Goal: Navigation & Orientation: Find specific page/section

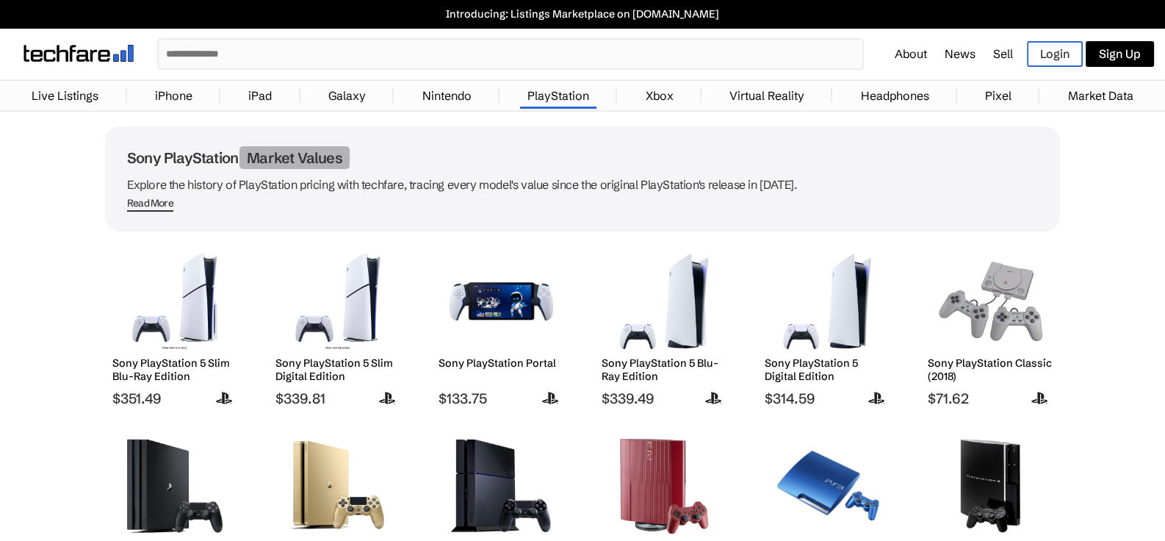
click at [71, 98] on link "Live Listings" at bounding box center [65, 95] width 82 height 29
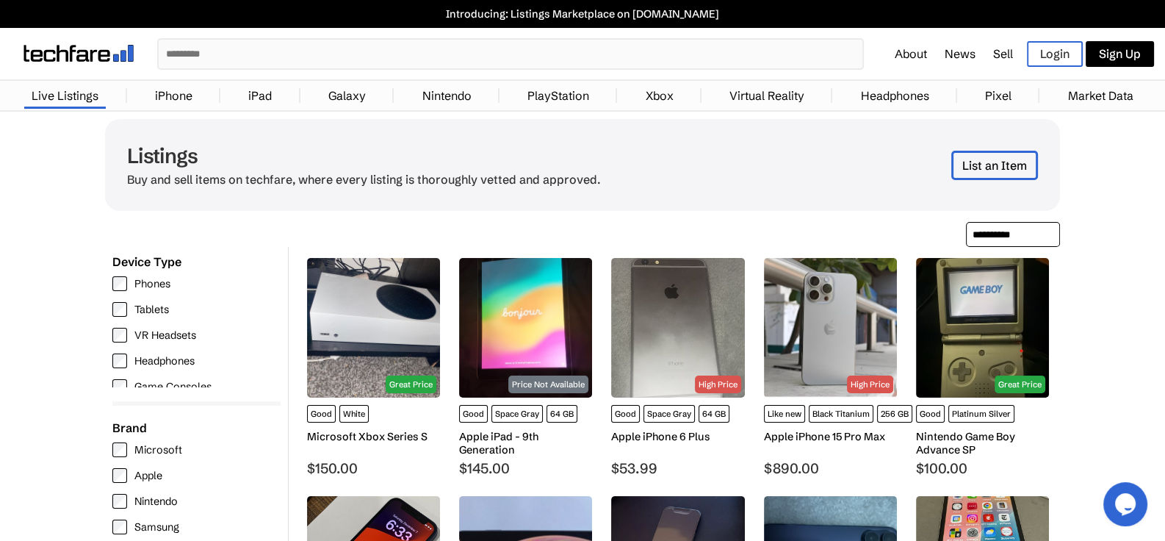
click at [200, 50] on input "text" at bounding box center [511, 54] width 704 height 29
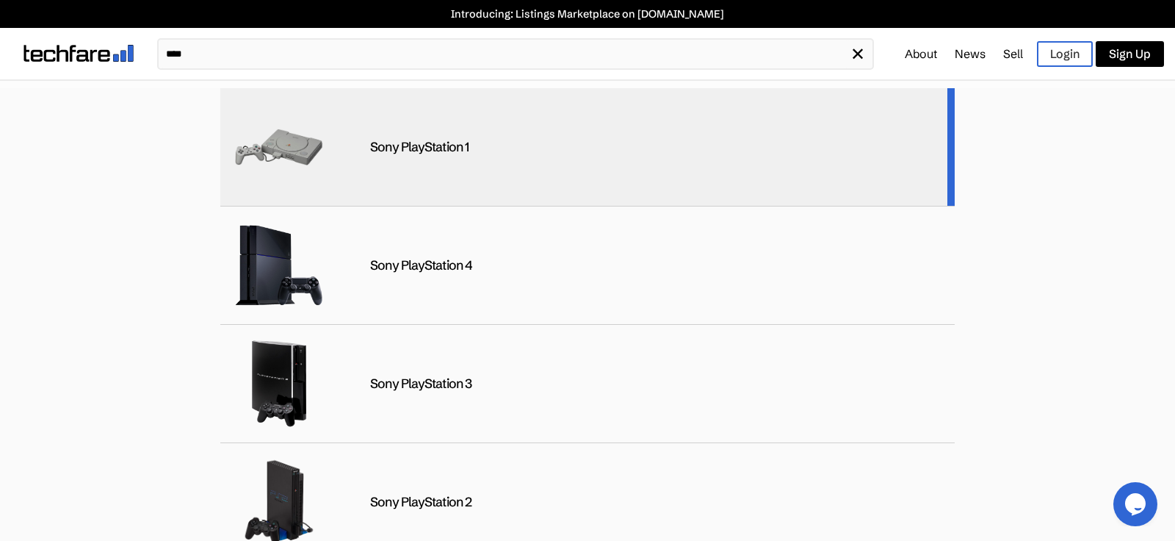
type input "****"
click at [427, 152] on div "Sony PlayStation 1" at bounding box center [419, 147] width 99 height 17
